Goal: Transaction & Acquisition: Download file/media

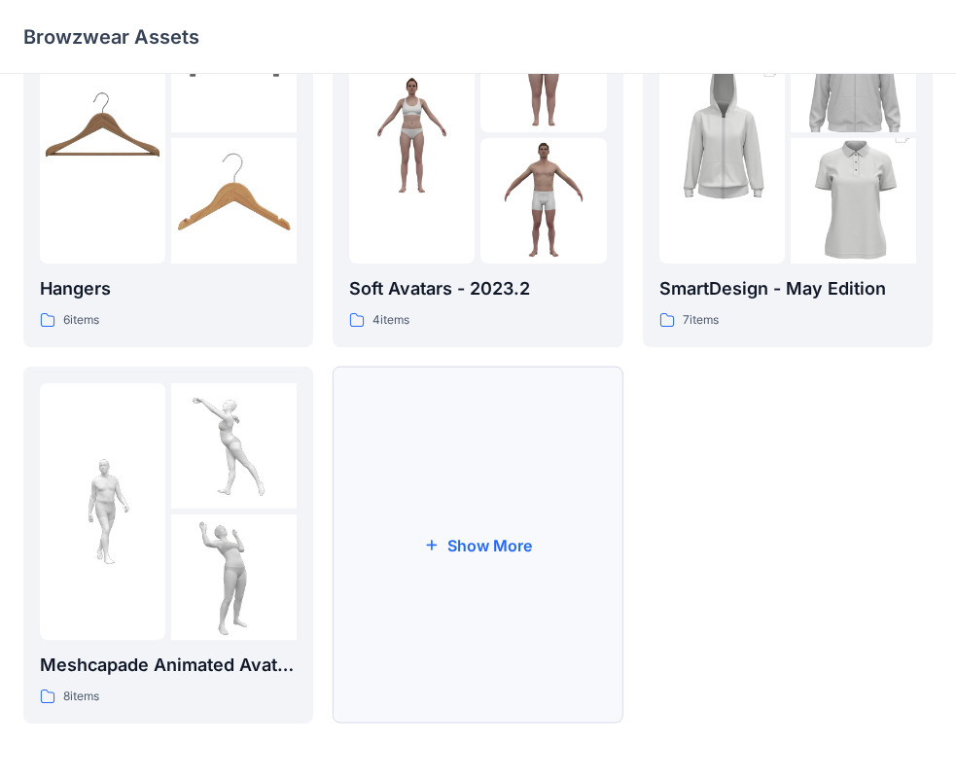
click at [520, 456] on button "Show More" at bounding box center [478, 545] width 290 height 357
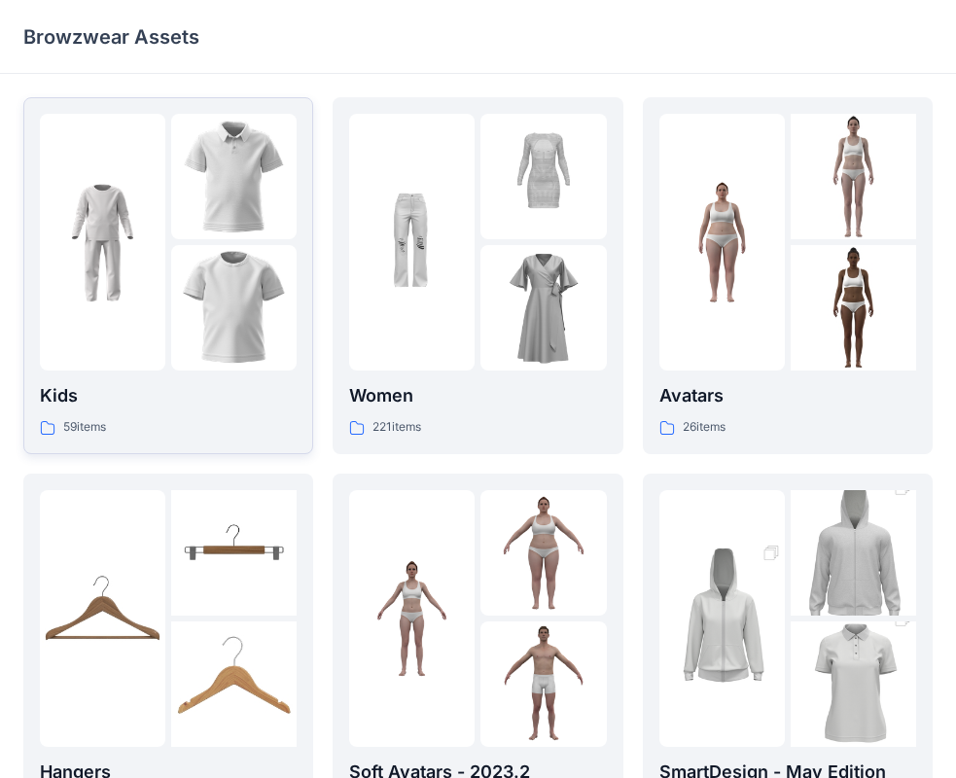
click at [189, 237] on img at bounding box center [234, 177] width 126 height 126
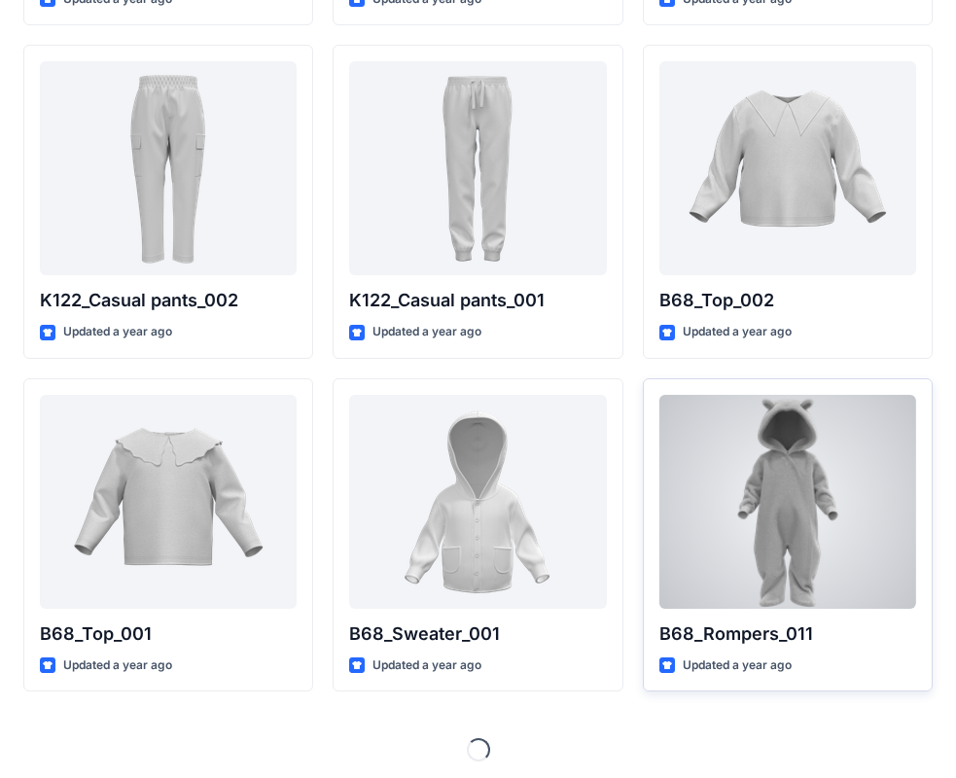
scroll to position [2059, 0]
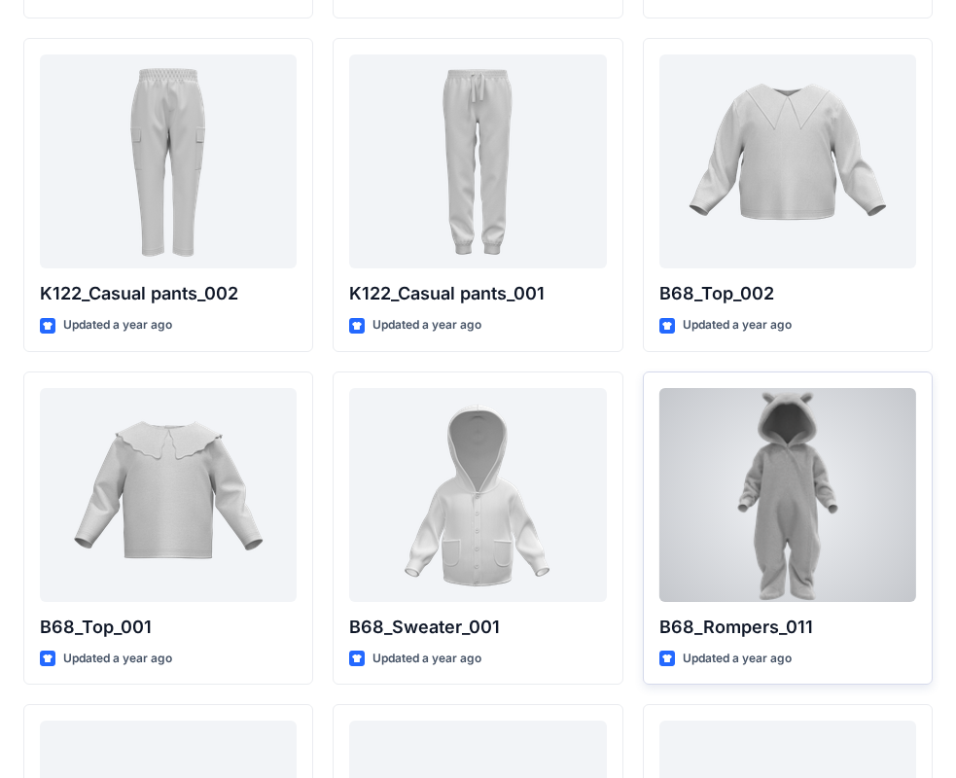
click at [772, 473] on div at bounding box center [788, 495] width 257 height 214
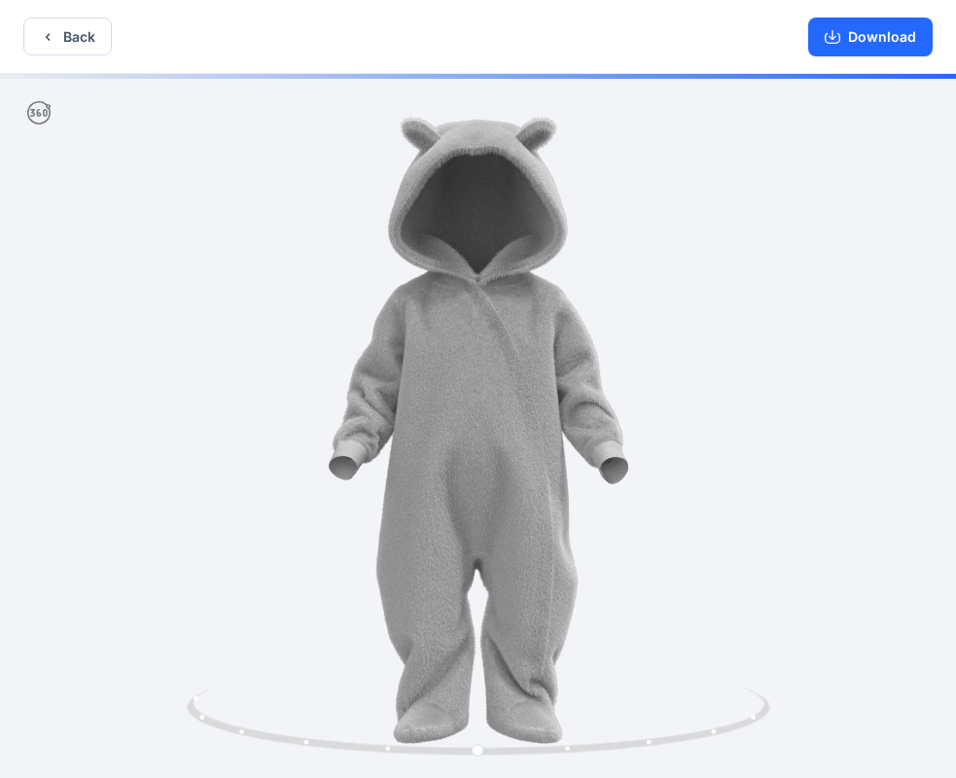
click at [602, 507] on div at bounding box center [478, 428] width 956 height 708
click at [460, 490] on div at bounding box center [478, 428] width 956 height 708
click at [374, 736] on icon at bounding box center [481, 724] width 589 height 73
drag, startPoint x: 560, startPoint y: 376, endPoint x: 329, endPoint y: 360, distance: 232.1
click at [329, 360] on div at bounding box center [478, 428] width 956 height 708
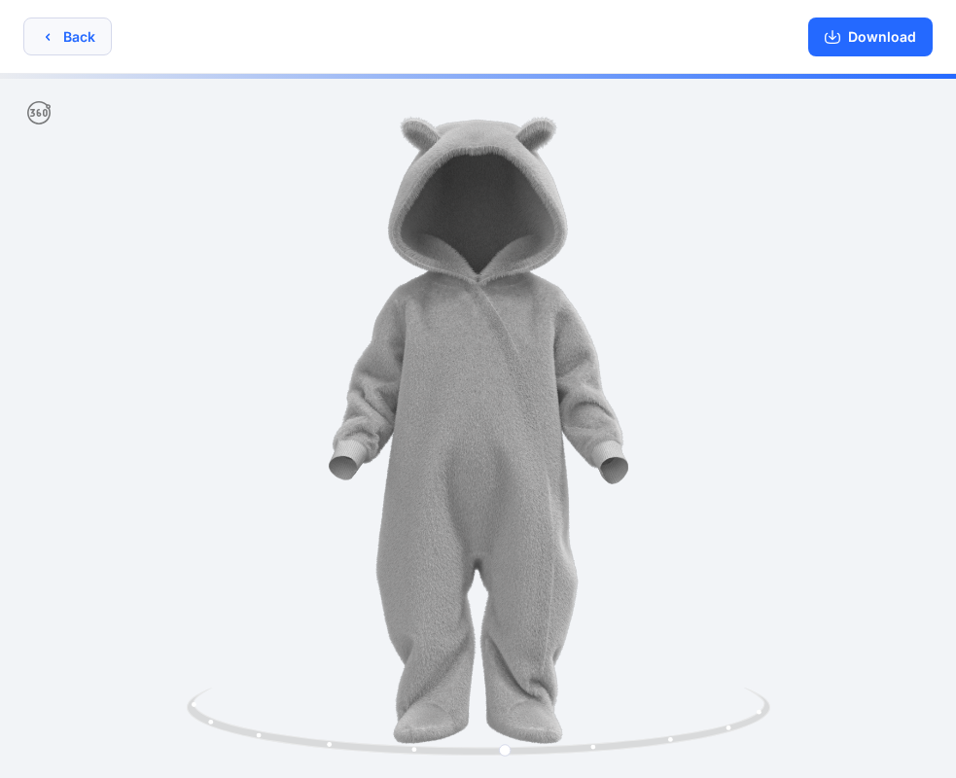
click at [92, 44] on button "Back" at bounding box center [67, 37] width 89 height 38
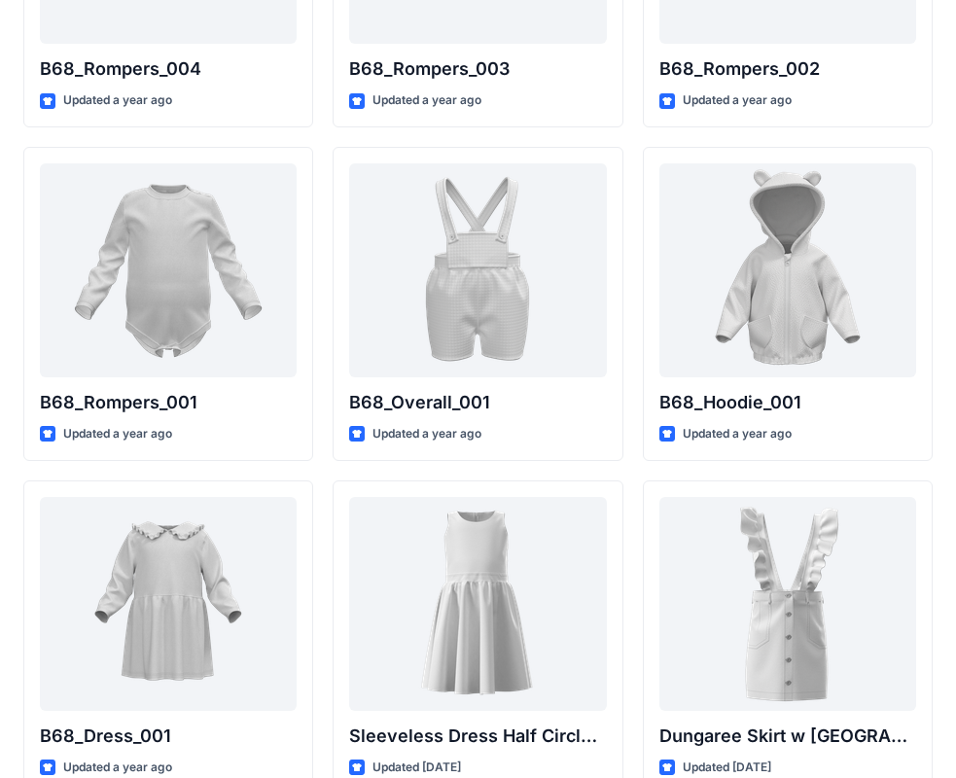
scroll to position [3587, 0]
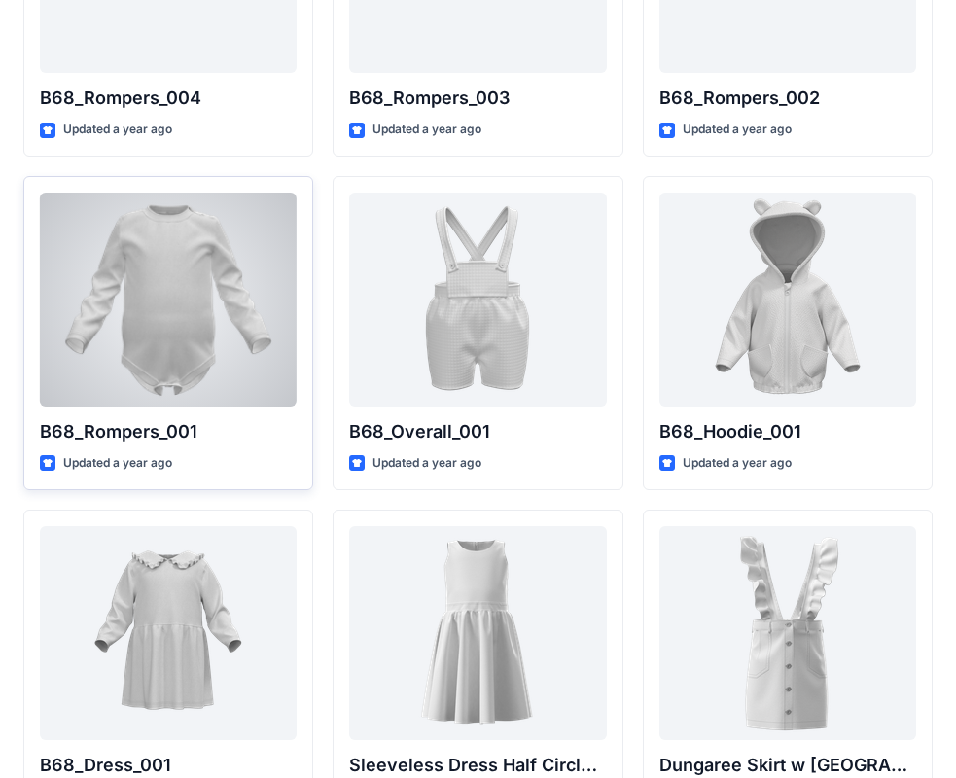
click at [261, 350] on div at bounding box center [168, 300] width 257 height 214
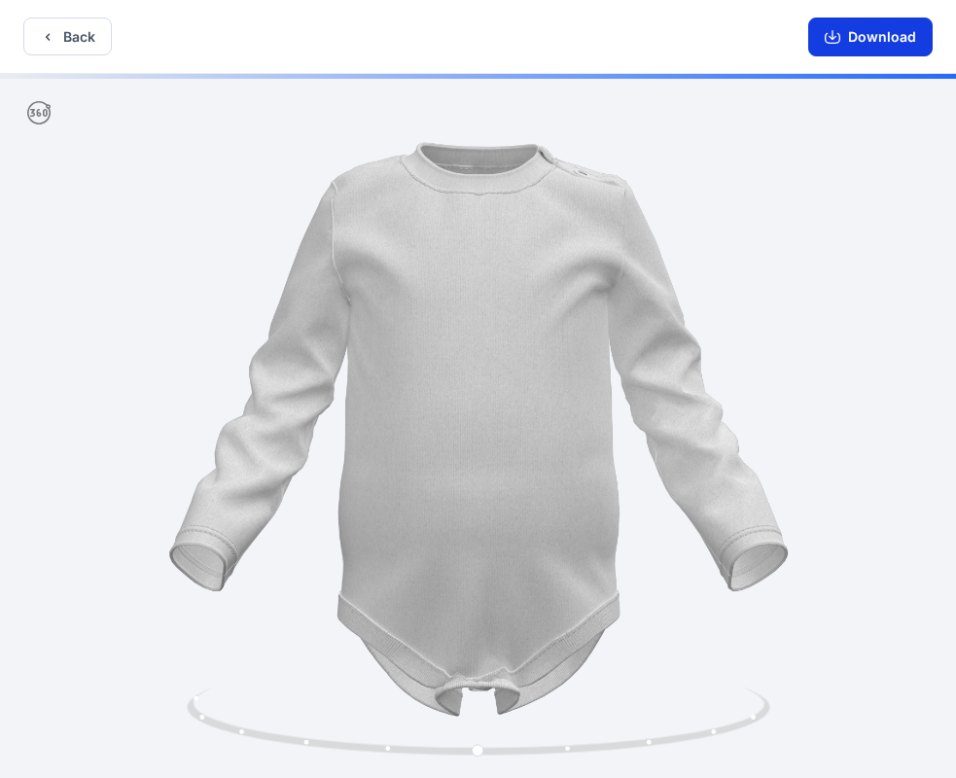
click at [870, 47] on button "Download" at bounding box center [870, 37] width 125 height 39
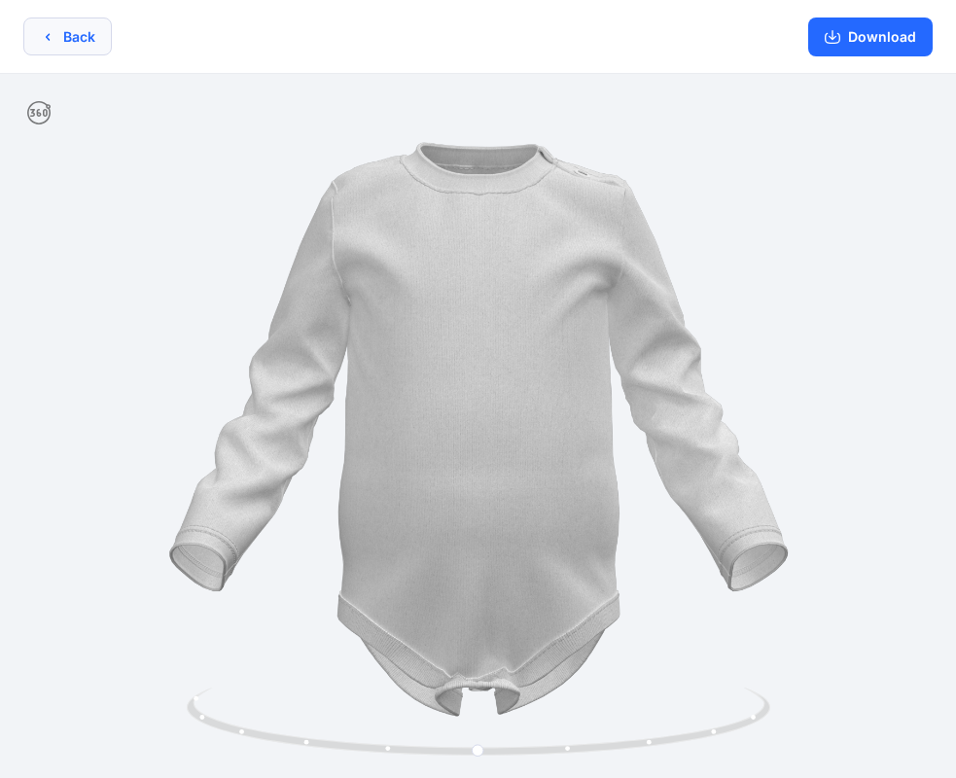
click at [65, 50] on button "Back" at bounding box center [67, 37] width 89 height 38
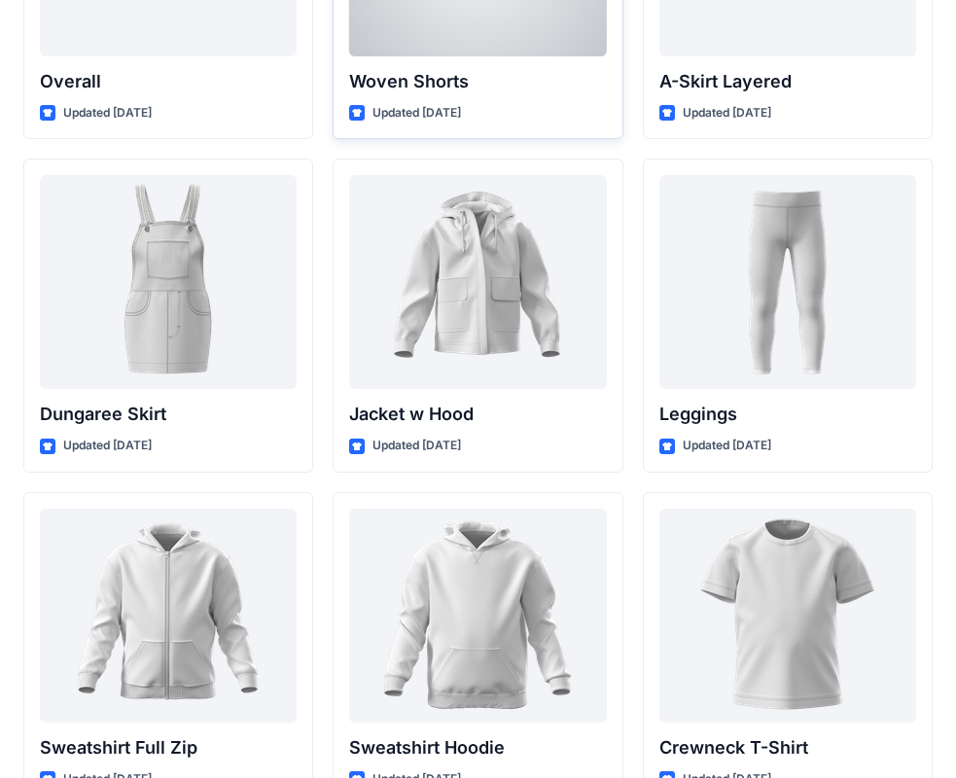
scroll to position [5666, 0]
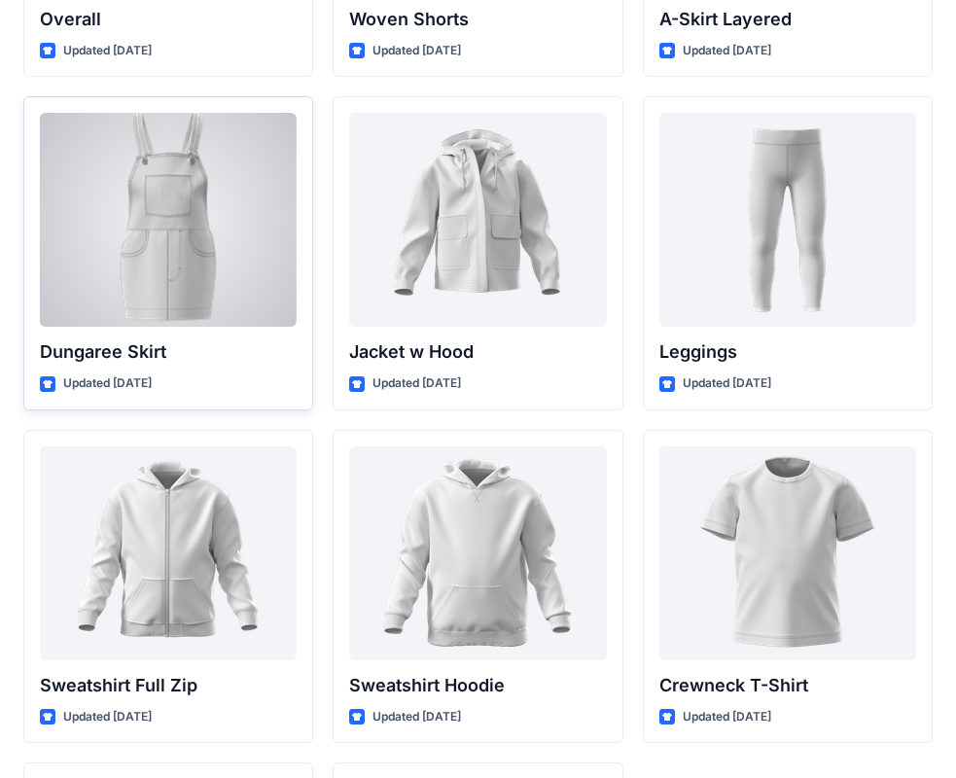
click at [128, 232] on div at bounding box center [168, 220] width 257 height 214
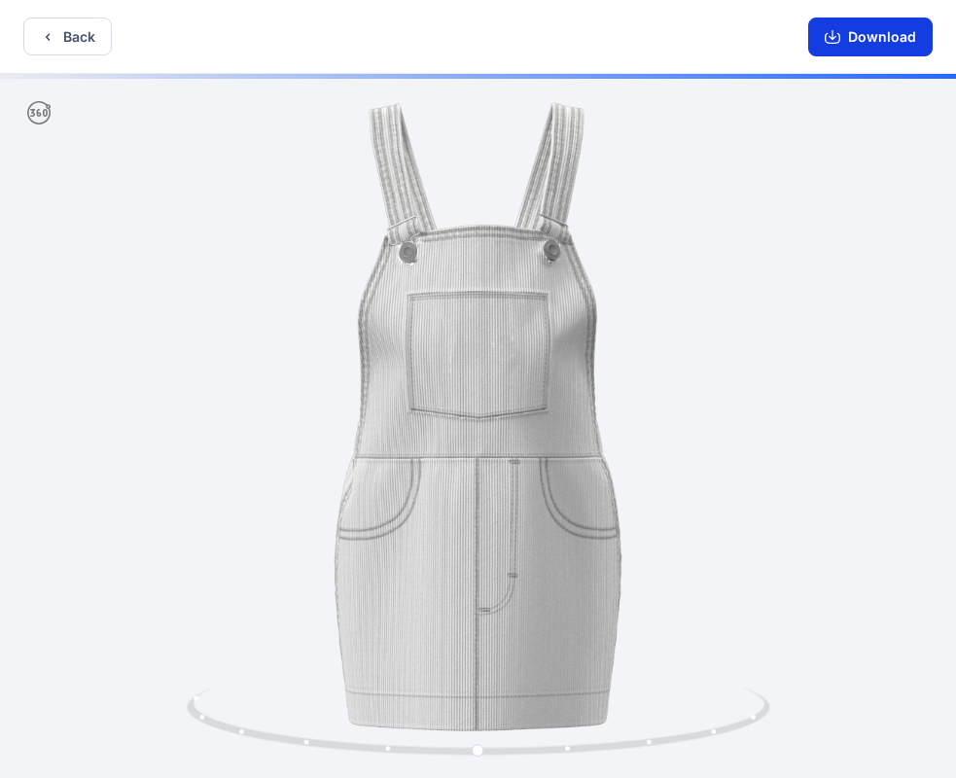
click at [892, 35] on button "Download" at bounding box center [870, 37] width 125 height 39
click at [117, 34] on div "Back Download" at bounding box center [478, 37] width 956 height 74
click at [89, 59] on div "Back Download" at bounding box center [478, 37] width 956 height 74
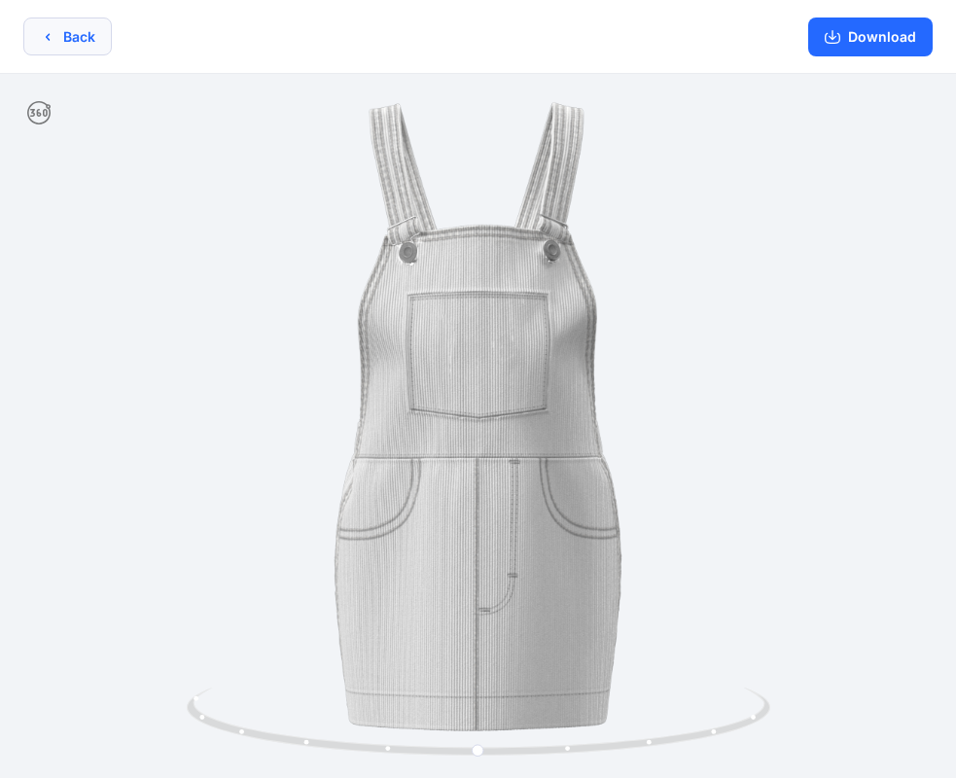
click at [93, 35] on button "Back" at bounding box center [67, 37] width 89 height 38
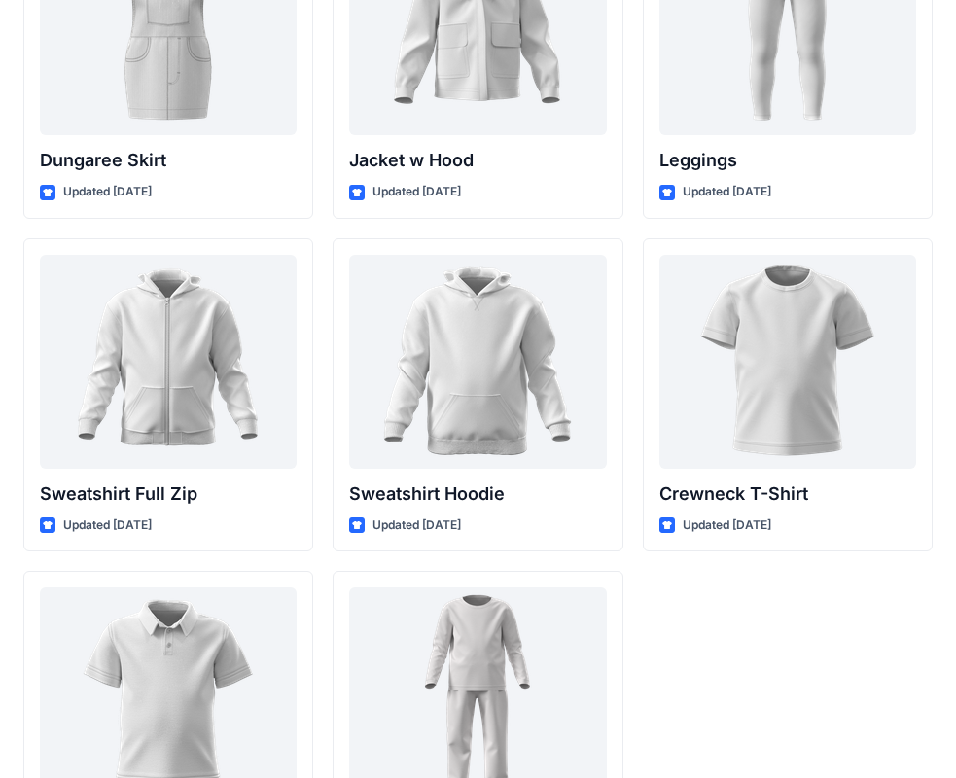
scroll to position [5859, 0]
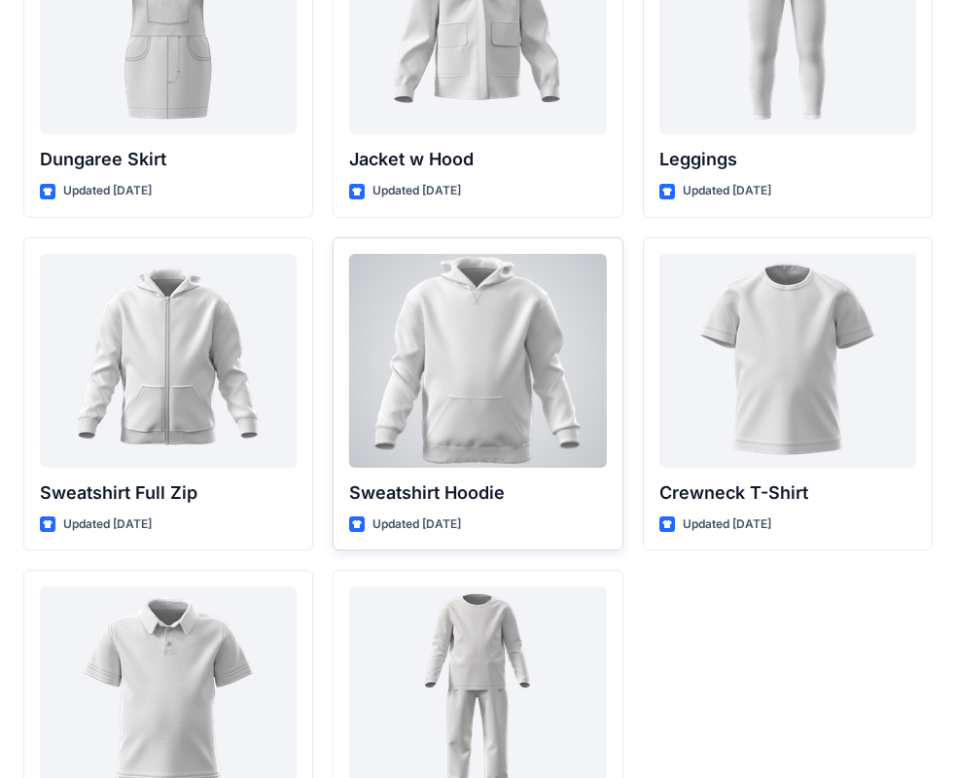
click at [441, 368] on div at bounding box center [477, 361] width 257 height 214
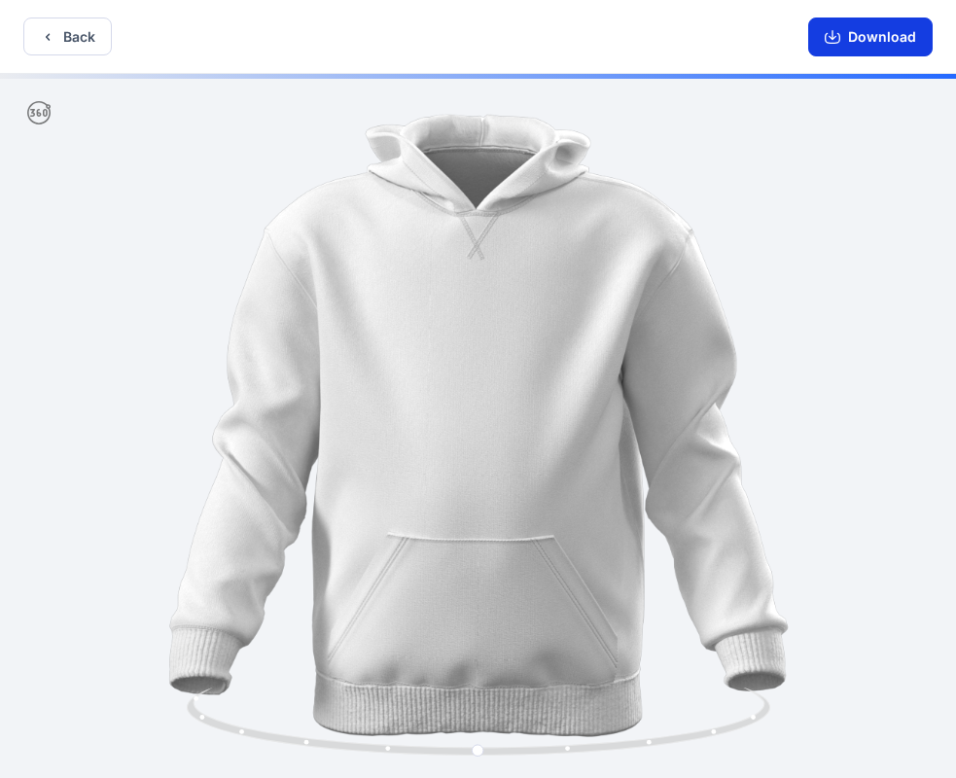
click at [857, 38] on button "Download" at bounding box center [870, 37] width 125 height 39
click at [64, 36] on button "Back" at bounding box center [67, 37] width 89 height 38
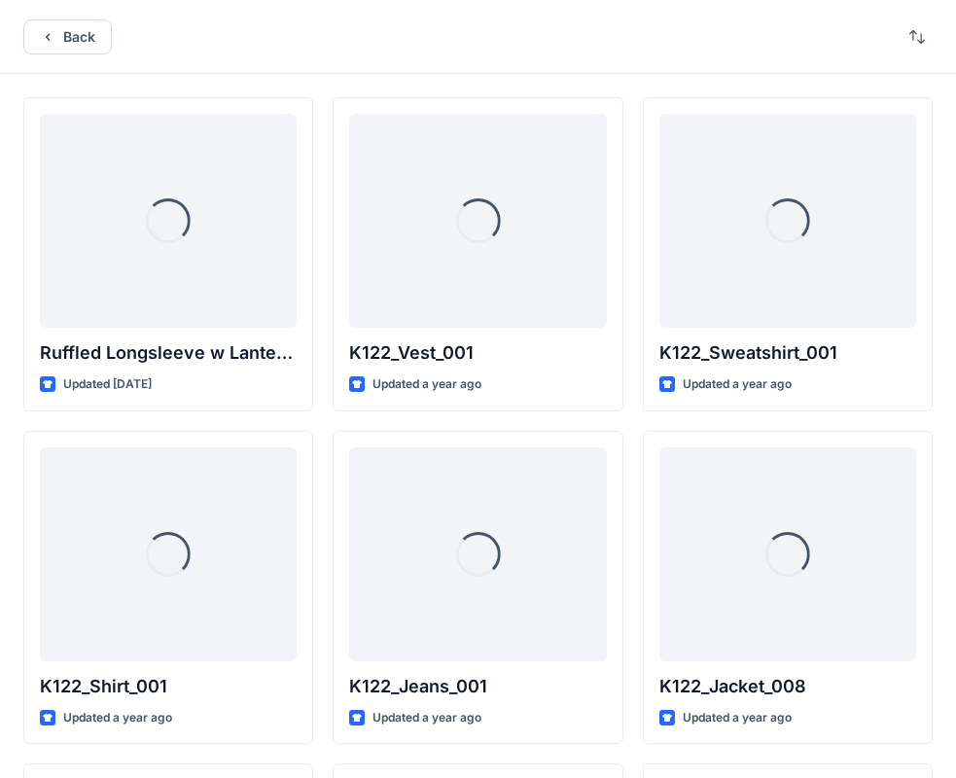
scroll to position [5859, 0]
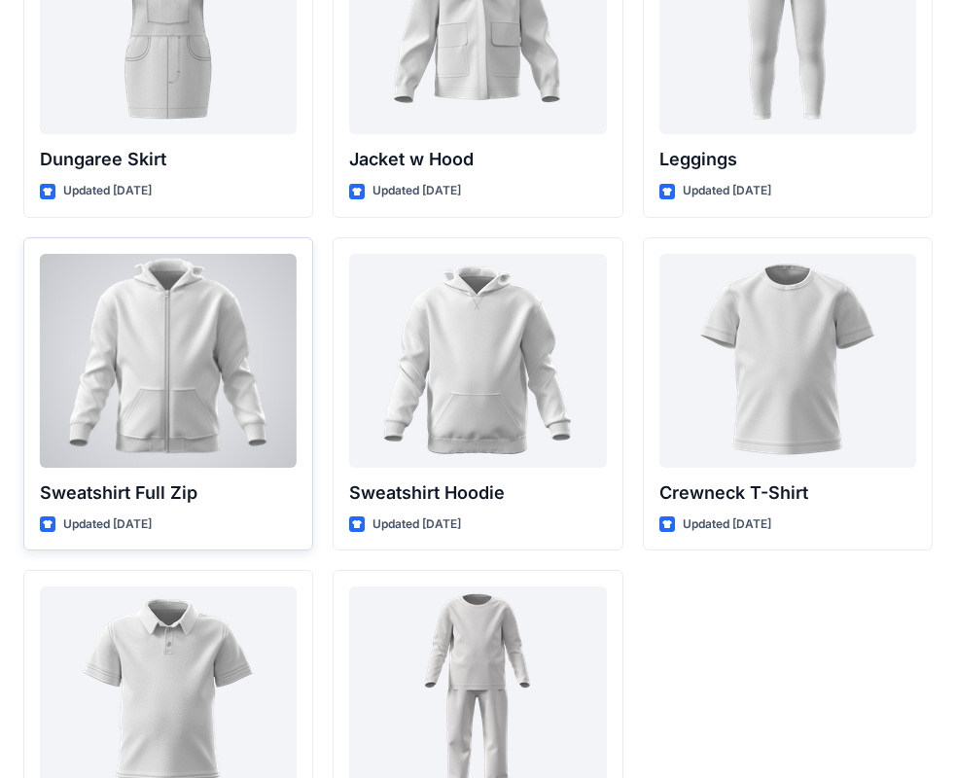
click at [209, 391] on div at bounding box center [168, 361] width 257 height 214
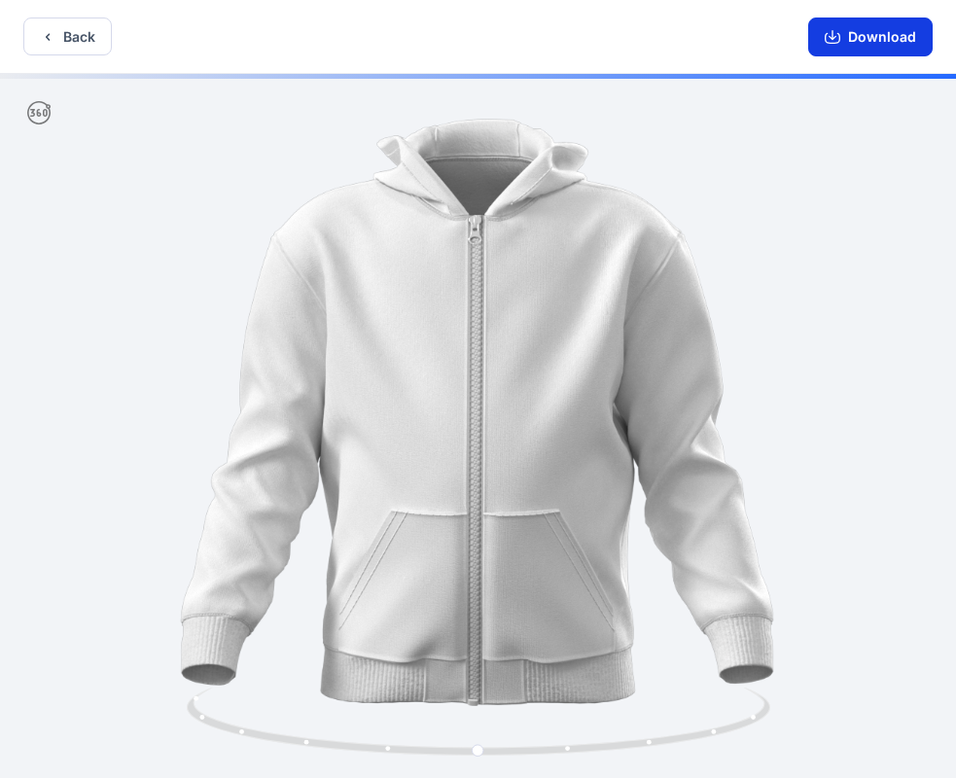
click at [880, 52] on button "Download" at bounding box center [870, 37] width 125 height 39
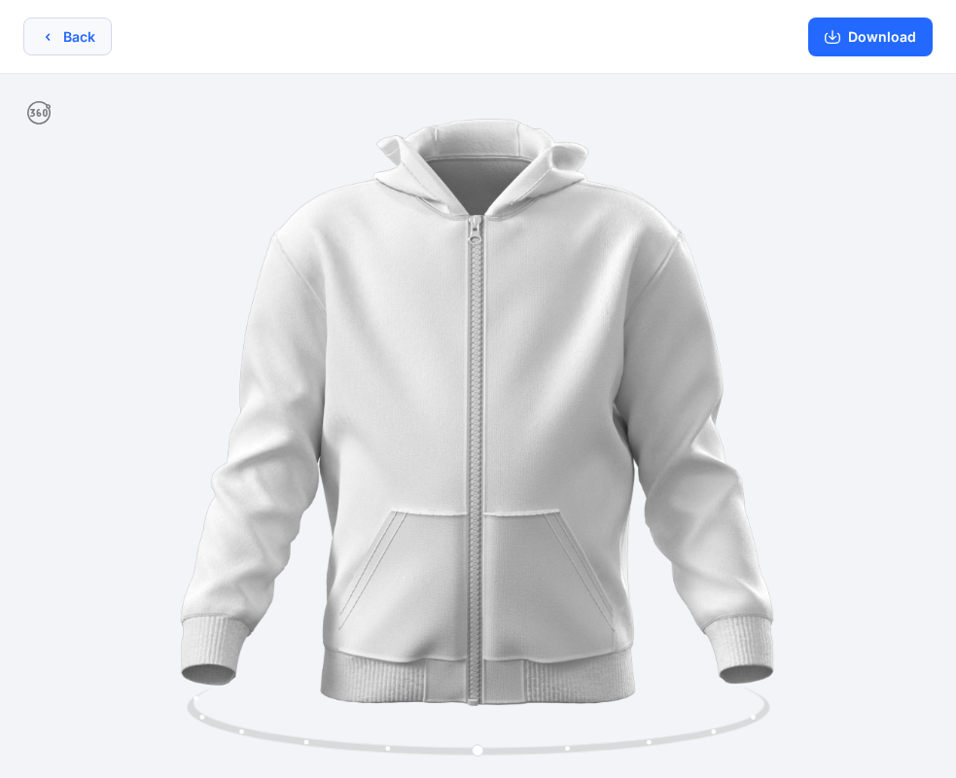
click at [93, 45] on button "Back" at bounding box center [67, 37] width 89 height 38
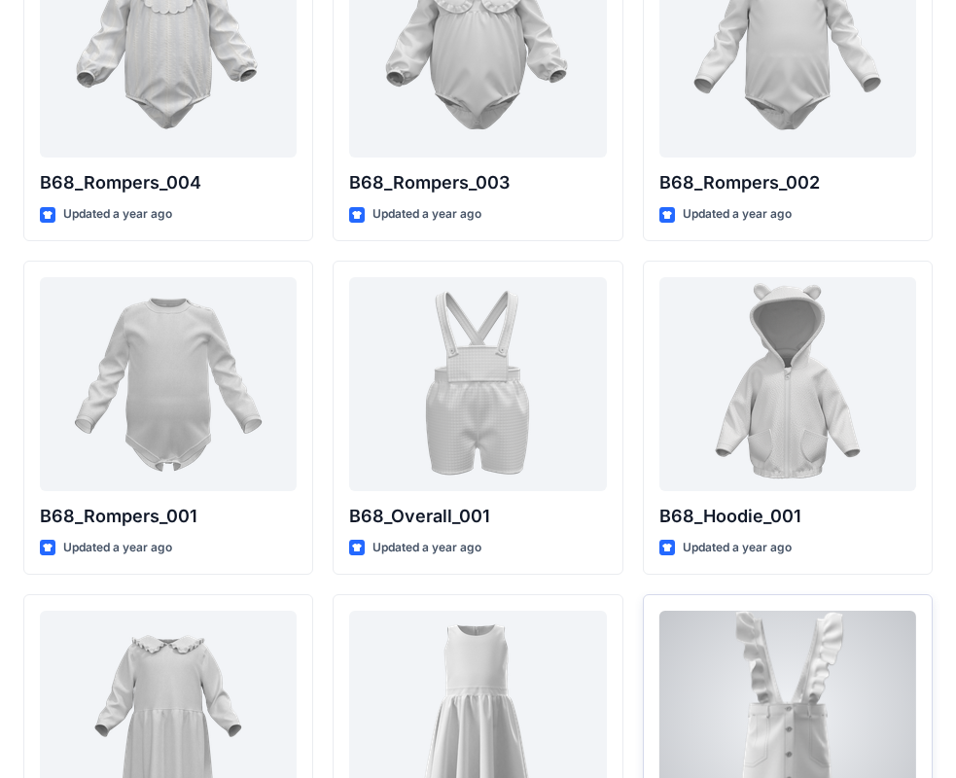
scroll to position [3459, 0]
